Goal: Task Accomplishment & Management: Complete application form

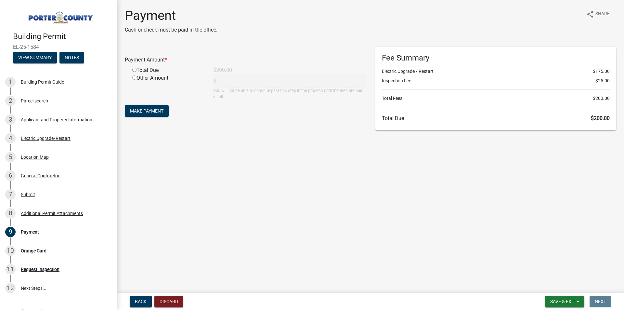
click at [134, 70] on input "radio" at bounding box center [134, 70] width 4 height 4
radio input "true"
type input "200"
click at [139, 111] on span "Make Payment" at bounding box center [146, 110] width 33 height 5
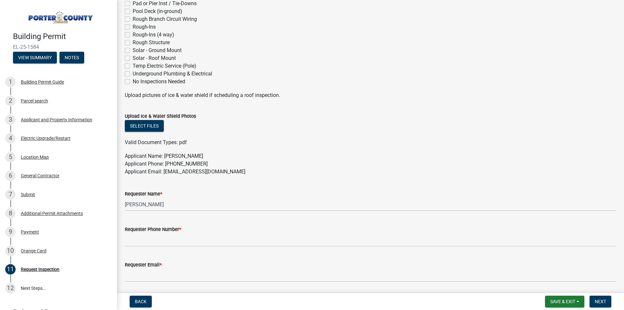
scroll to position [260, 0]
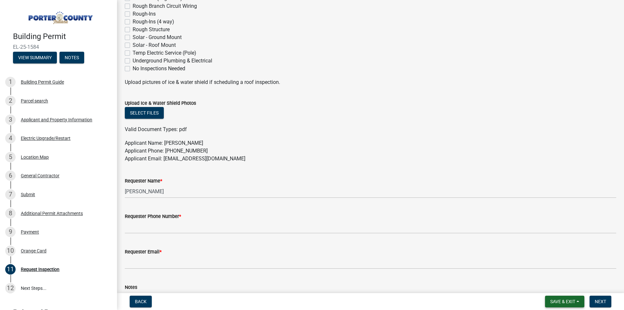
click at [566, 301] on span "Save & Exit" at bounding box center [562, 301] width 25 height 5
click at [550, 285] on button "Save & Exit" at bounding box center [558, 284] width 52 height 16
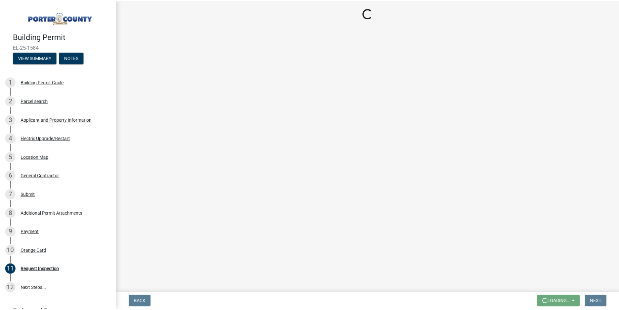
scroll to position [0, 0]
